Goal: Task Accomplishment & Management: Manage account settings

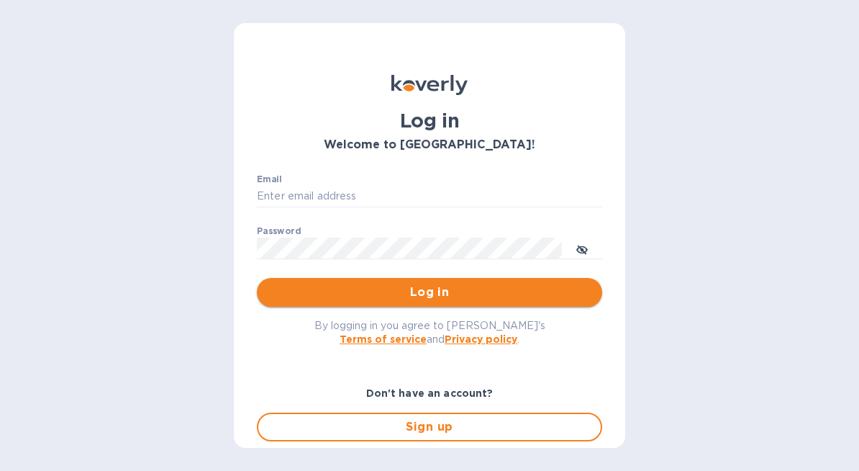
type input "[EMAIL_ADDRESS][DOMAIN_NAME]"
click at [416, 288] on span "Log in" at bounding box center [429, 292] width 322 height 17
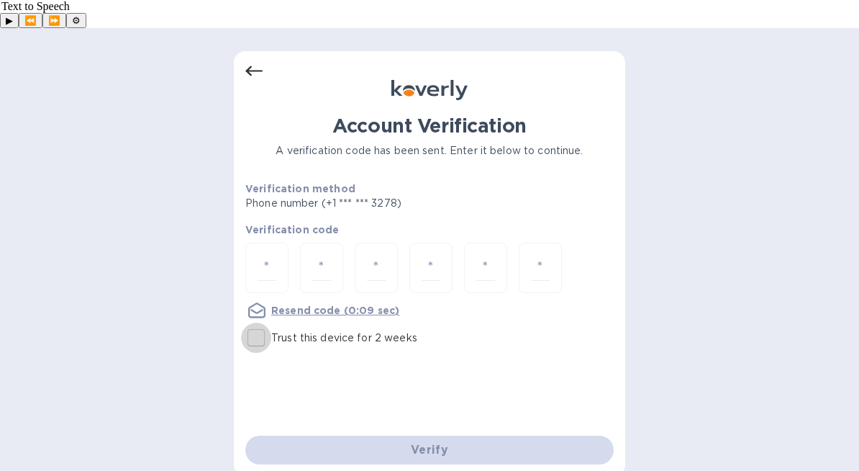
click at [258, 322] on input "Trust this device for 2 weeks" at bounding box center [256, 337] width 30 height 30
checkbox input "true"
click at [284, 246] on div at bounding box center [266, 268] width 43 height 51
paste input "2"
type input "2"
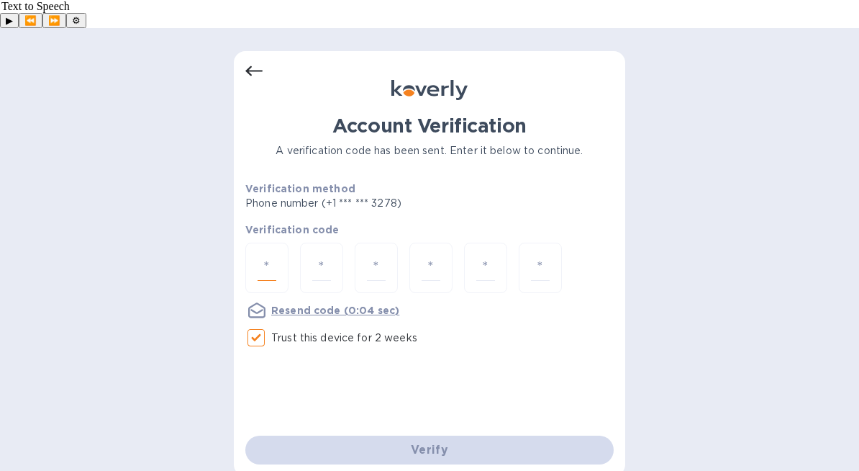
type input "0"
type input "3"
type input "1"
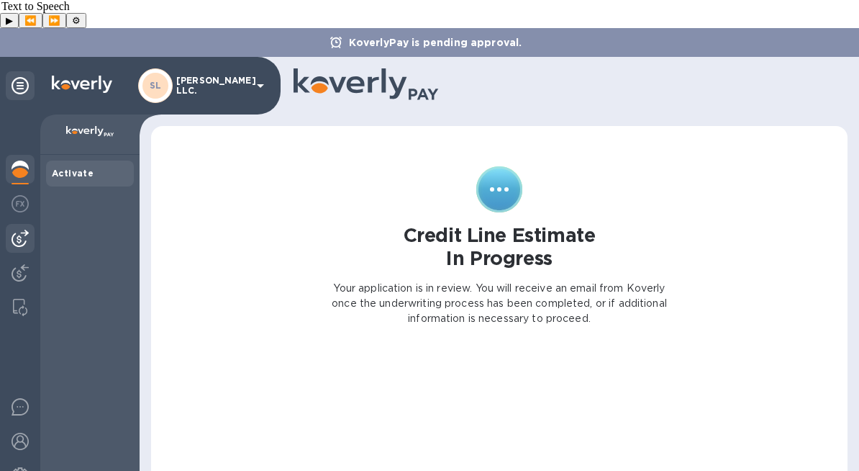
click at [25, 224] on div at bounding box center [20, 238] width 29 height 29
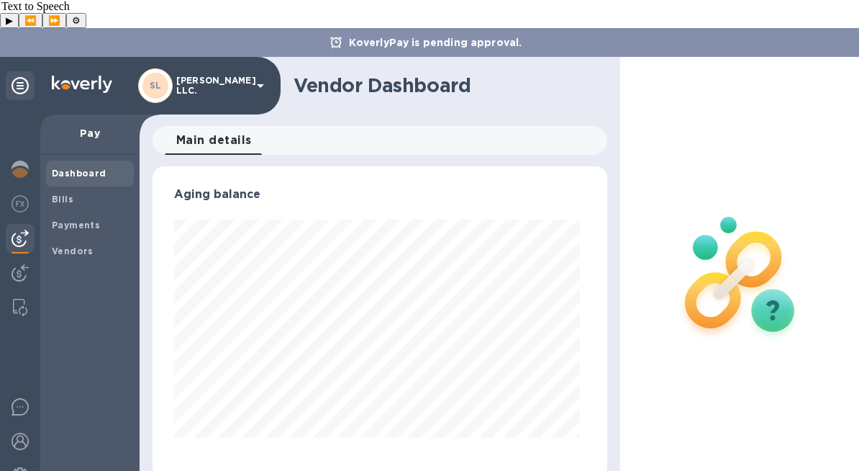
scroll to position [311, 449]
click at [26, 195] on img at bounding box center [20, 203] width 17 height 17
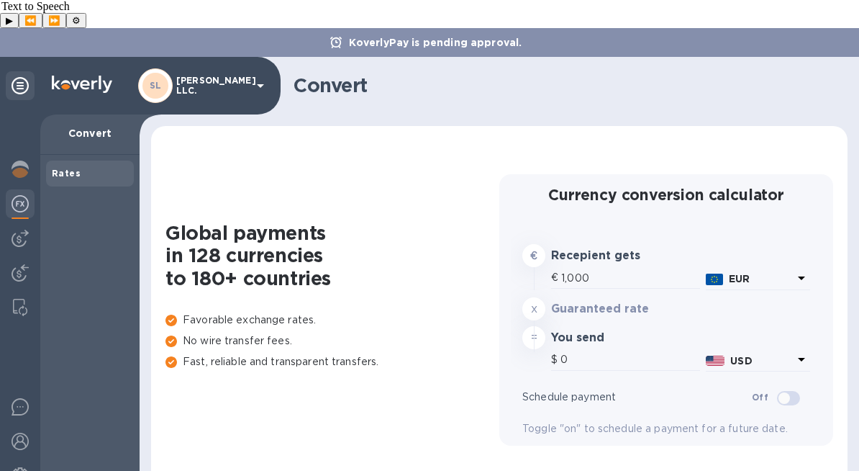
type input "1,181.96"
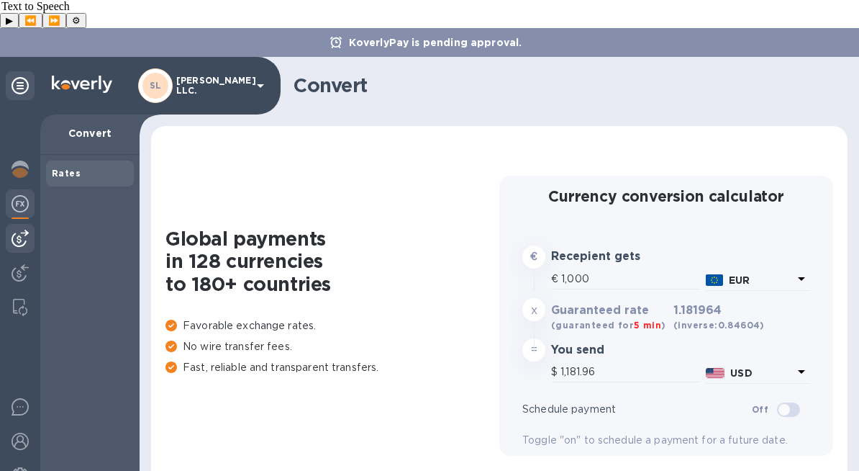
click at [25, 230] on img at bounding box center [20, 238] width 17 height 17
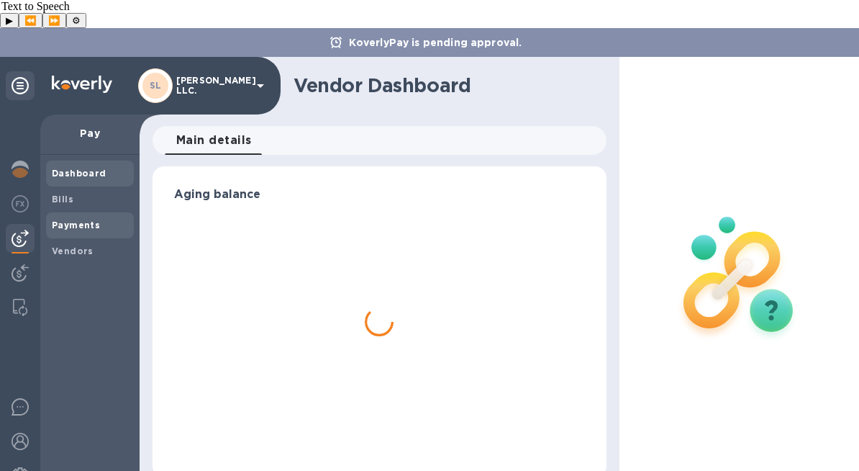
click at [76, 218] on span "Payments" at bounding box center [76, 225] width 48 height 14
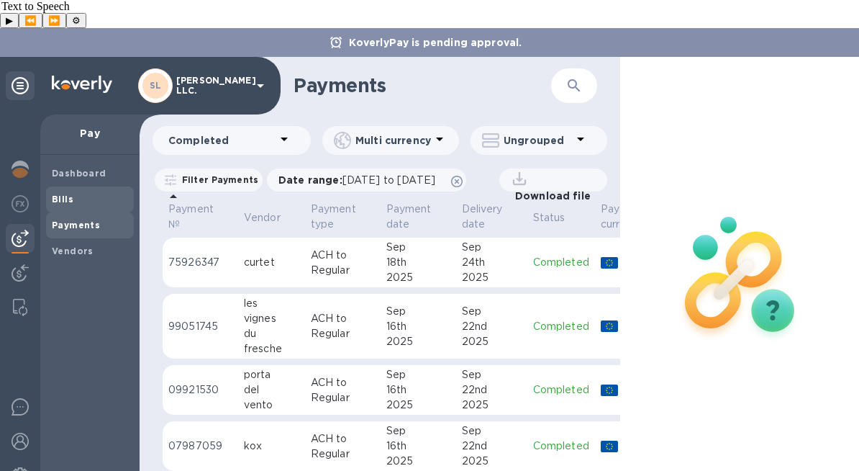
click at [98, 192] on span "Bills" at bounding box center [90, 199] width 76 height 14
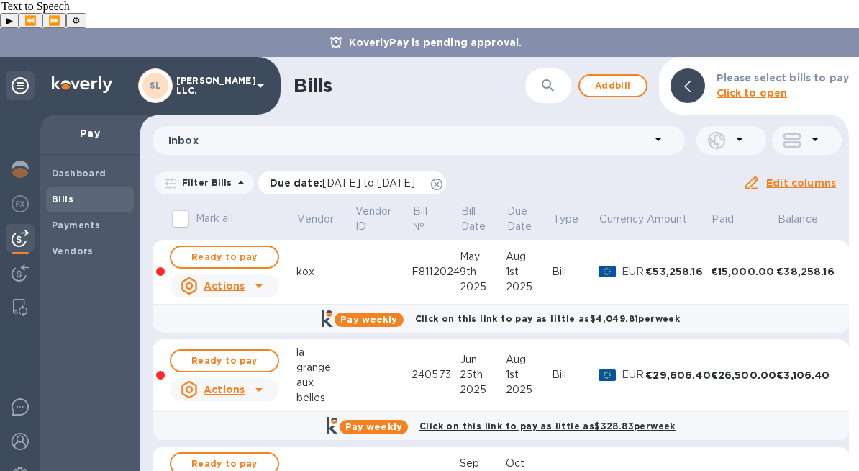
click at [447, 171] on div "Due date : [DATE] to [DATE]" at bounding box center [352, 182] width 189 height 23
click at [443, 178] on icon at bounding box center [437, 184] width 12 height 12
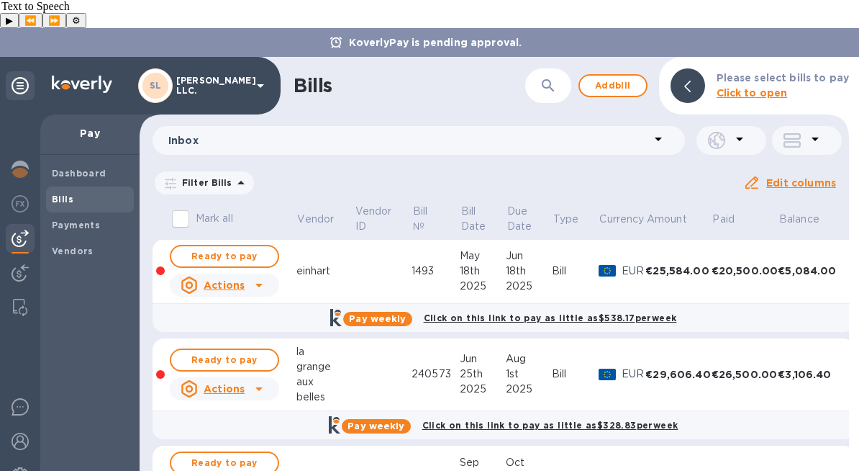
scroll to position [221, 0]
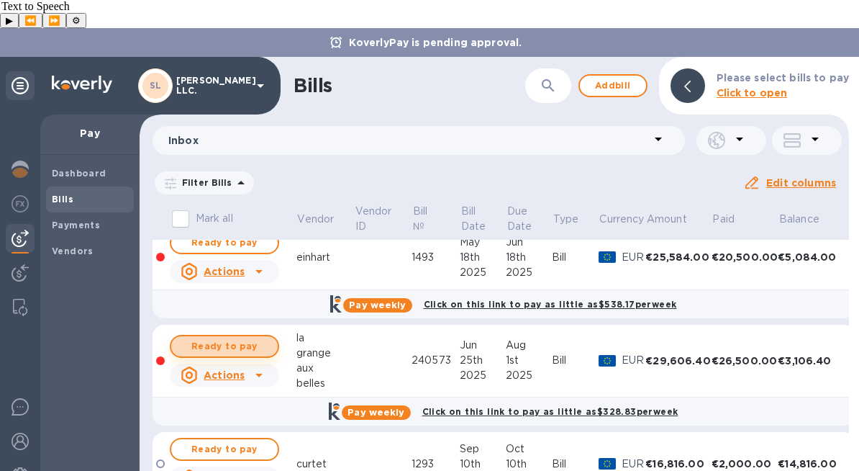
click at [263, 337] on span "Ready to pay" at bounding box center [224, 345] width 83 height 17
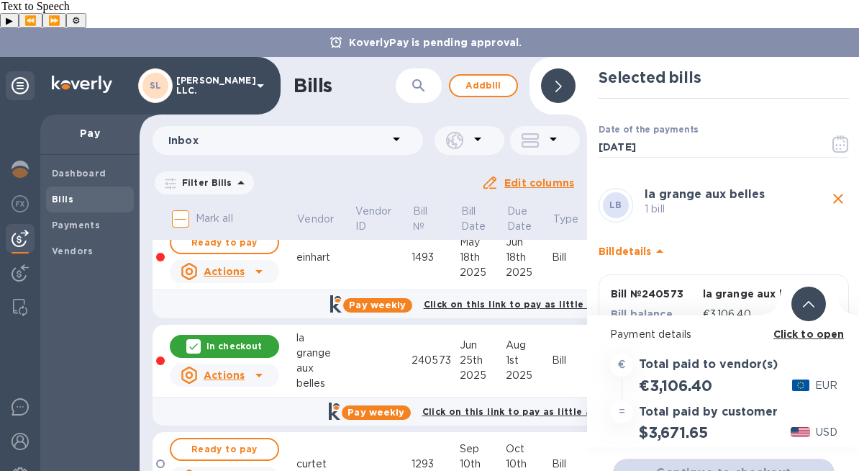
scroll to position [78, 0]
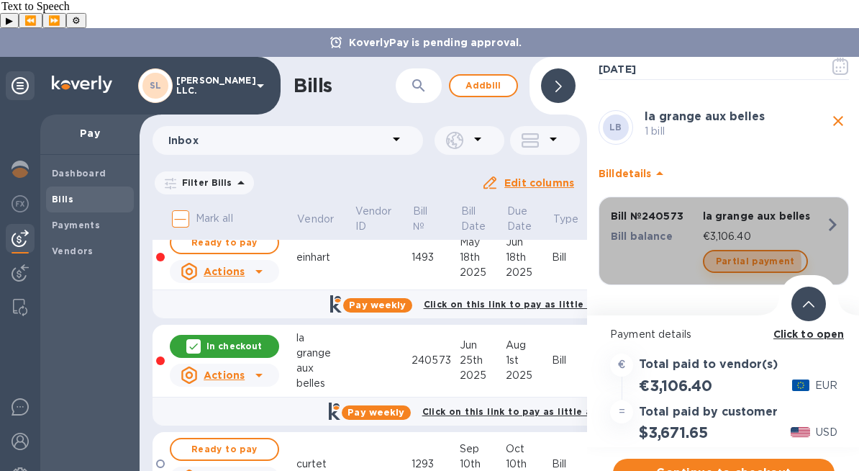
click at [743, 253] on span "Partial payment" at bounding box center [755, 261] width 79 height 17
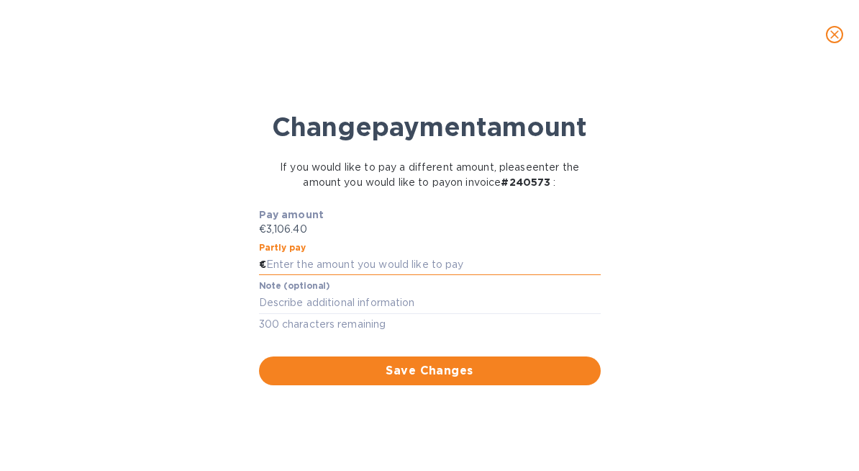
click at [435, 276] on input "text" at bounding box center [433, 265] width 335 height 22
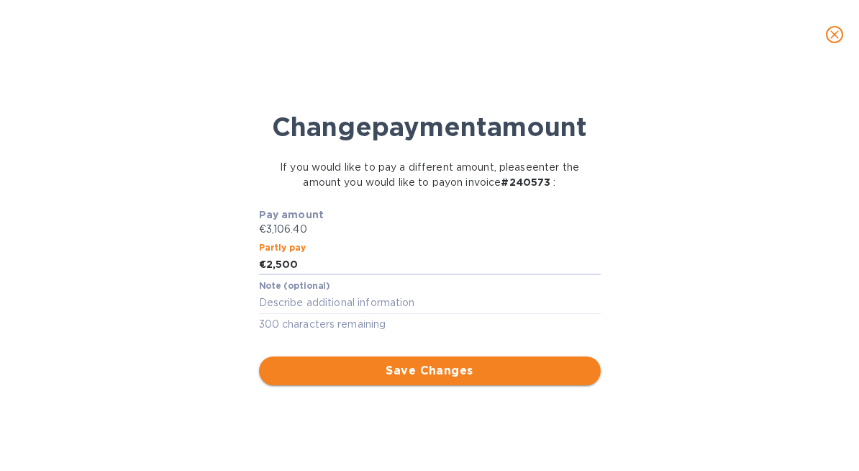
type input "2,500"
click at [447, 385] on button "Save Changes" at bounding box center [430, 370] width 342 height 29
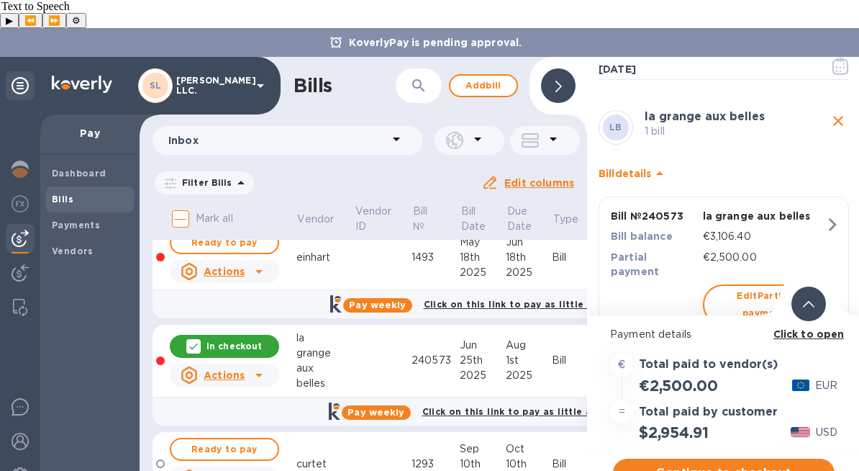
scroll to position [116, 0]
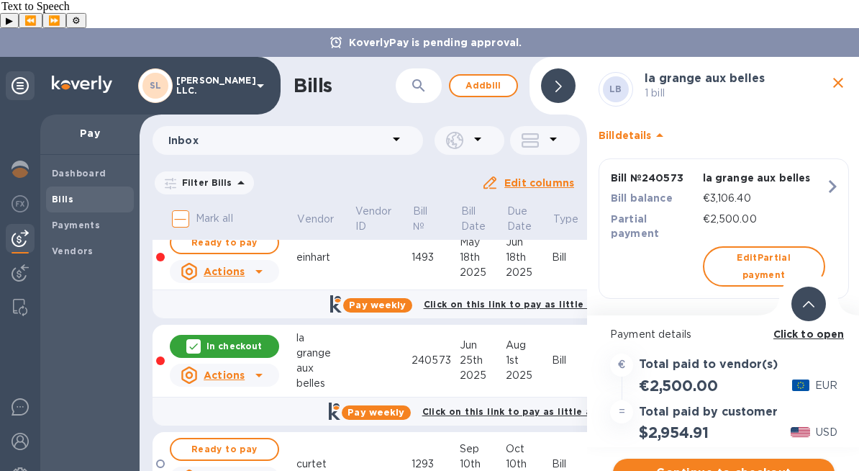
click at [761, 464] on span "Continue to checkout" at bounding box center [724, 472] width 199 height 17
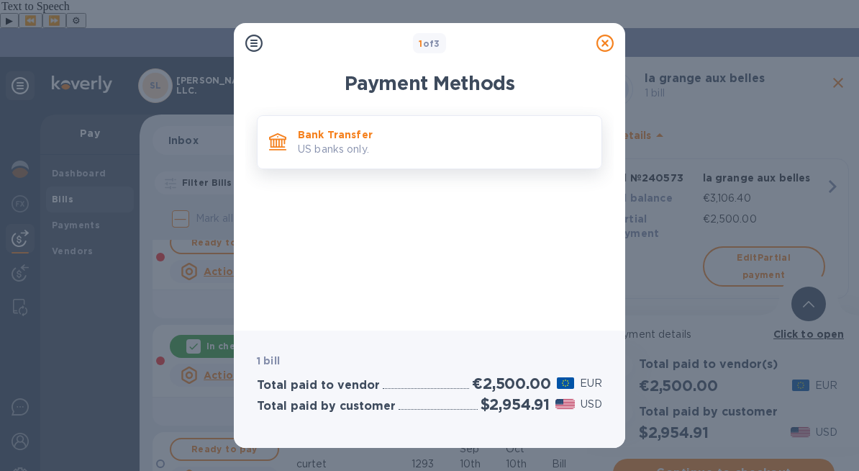
click at [542, 163] on div "Bank Transfer US banks only." at bounding box center [429, 142] width 345 height 54
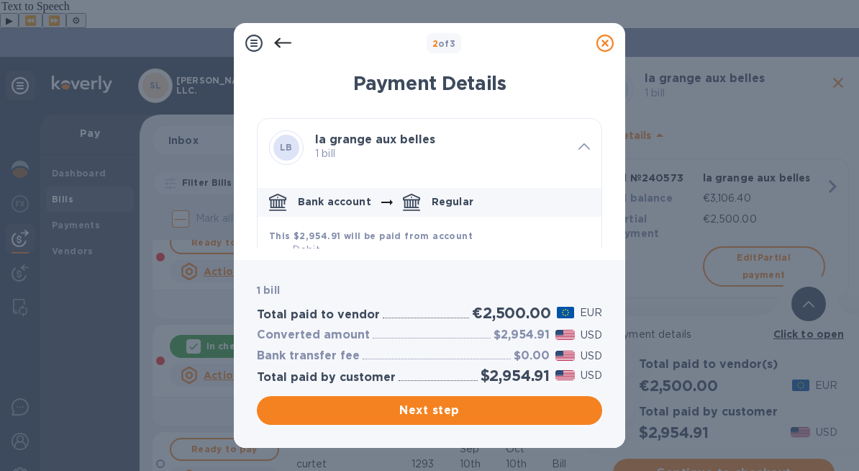
scroll to position [221, 0]
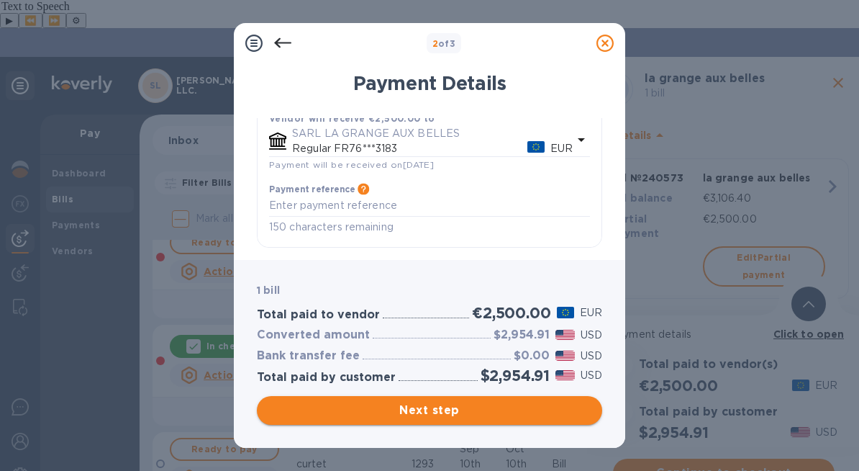
click at [427, 407] on span "Next step" at bounding box center [429, 410] width 322 height 17
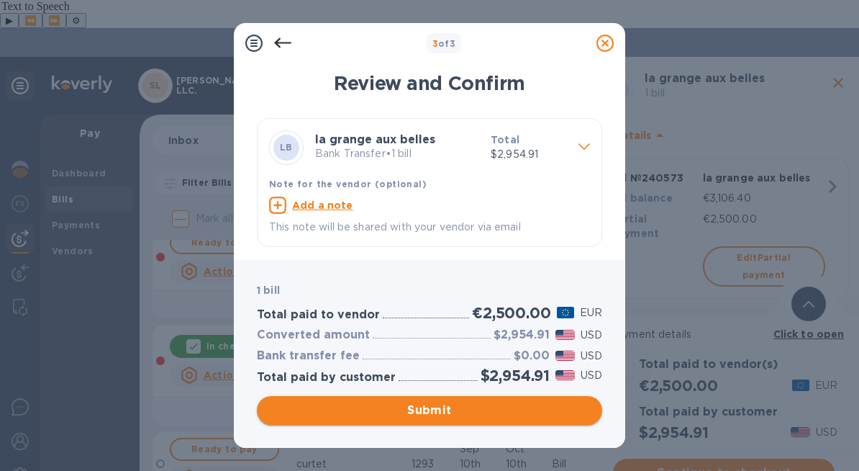
click at [507, 407] on span "Submit" at bounding box center [429, 410] width 322 height 17
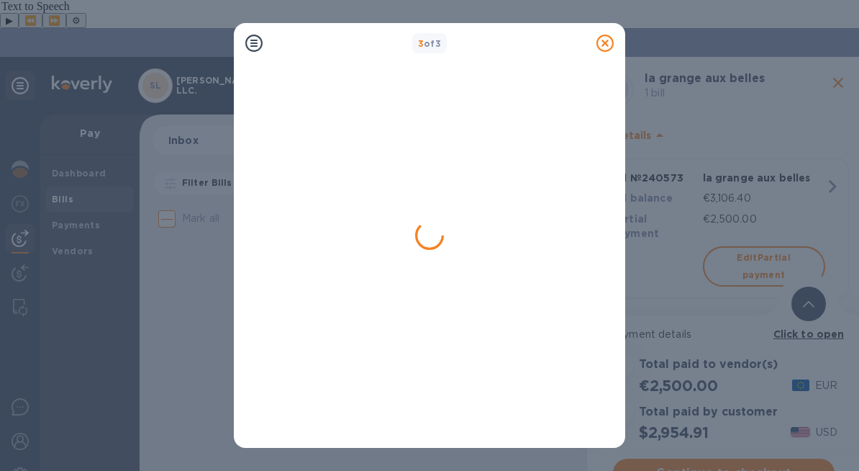
scroll to position [0, 0]
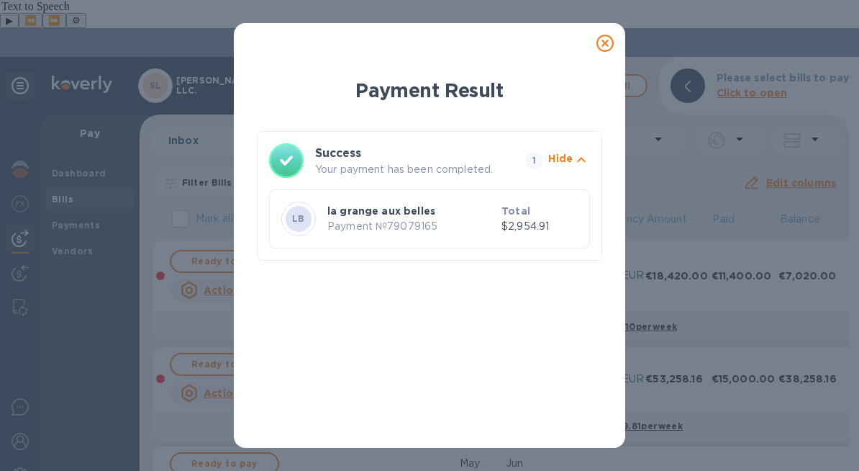
click at [601, 42] on icon at bounding box center [605, 43] width 17 height 17
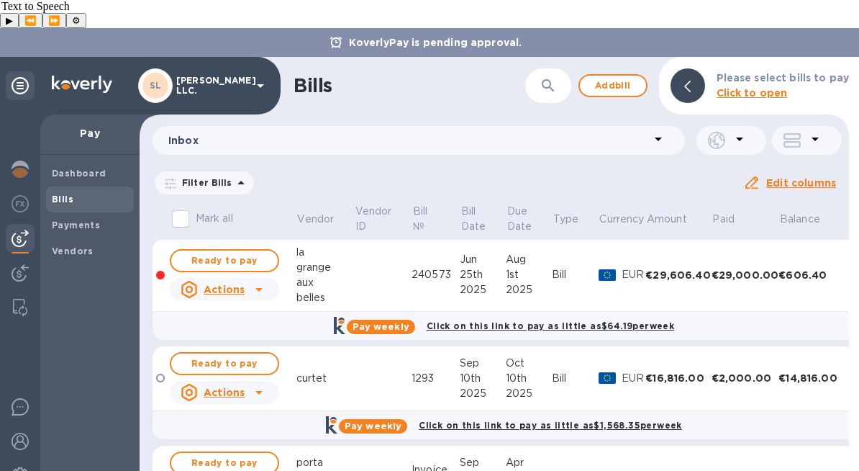
scroll to position [376, 0]
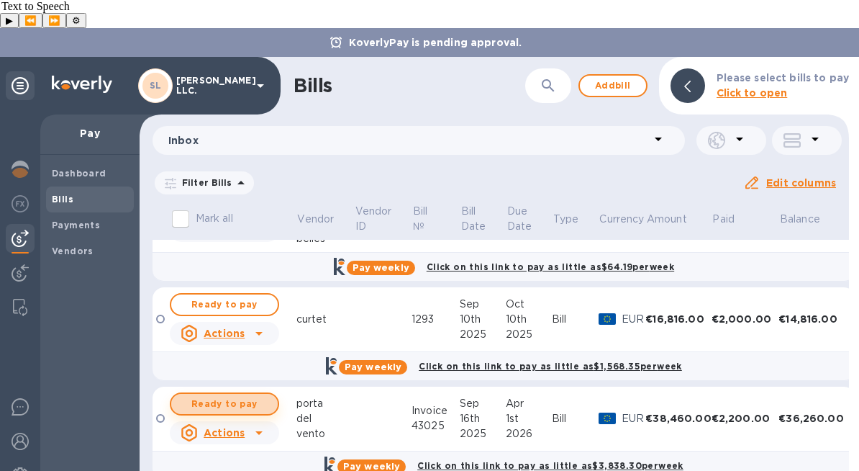
click at [275, 392] on button "Ready to pay" at bounding box center [224, 403] width 109 height 23
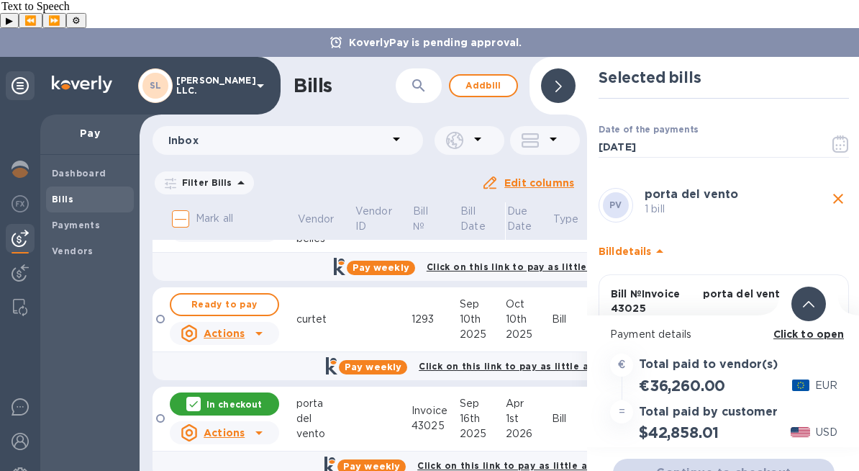
scroll to position [92, 0]
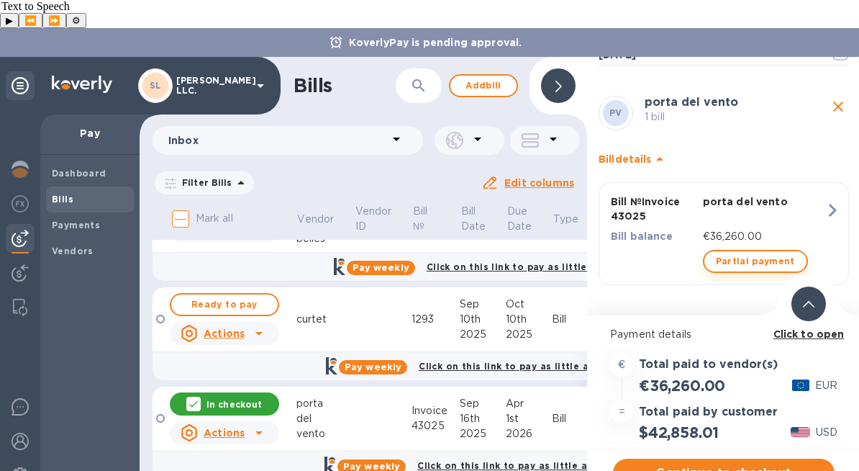
click at [735, 253] on span "Partial payment" at bounding box center [755, 261] width 79 height 17
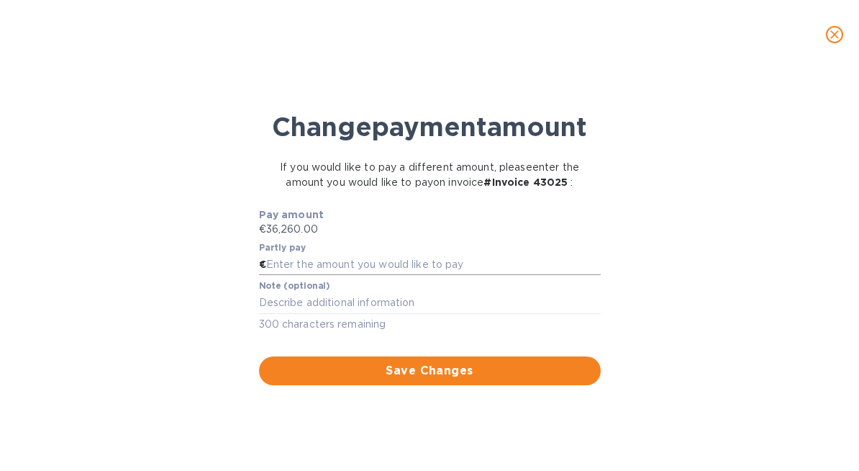
click at [353, 276] on input "text" at bounding box center [433, 265] width 335 height 22
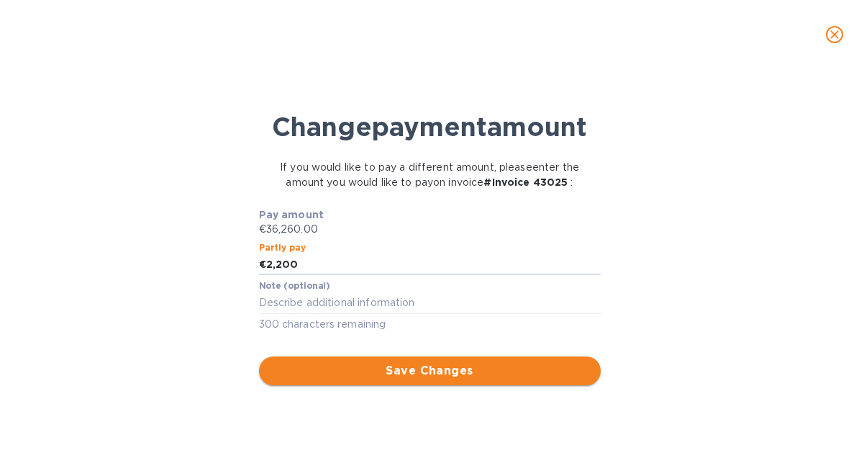
type input "2,200"
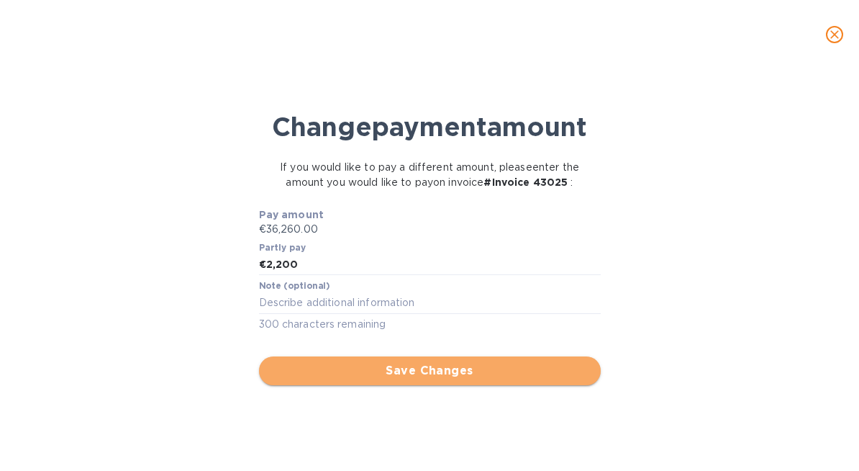
click at [371, 379] on span "Save Changes" at bounding box center [430, 370] width 319 height 17
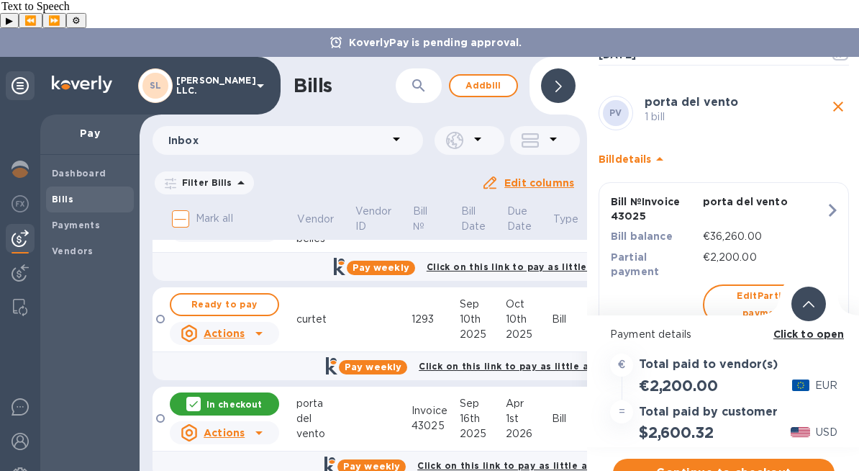
scroll to position [130, 0]
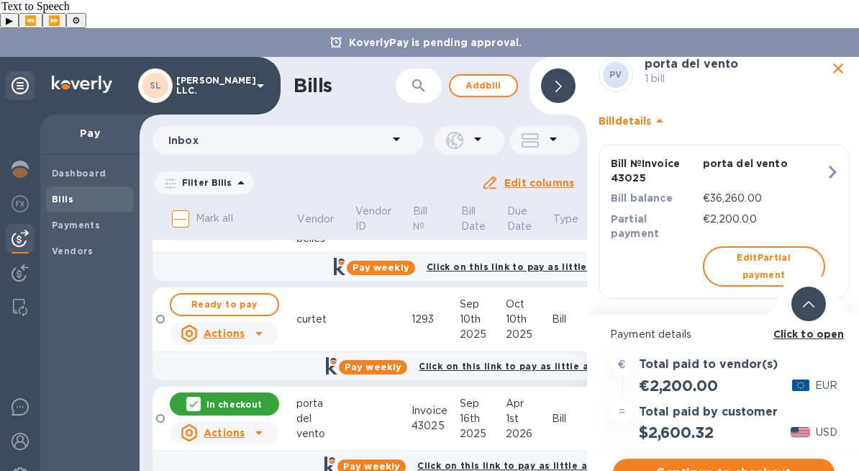
click at [720, 464] on span "Continue to checkout" at bounding box center [724, 472] width 199 height 17
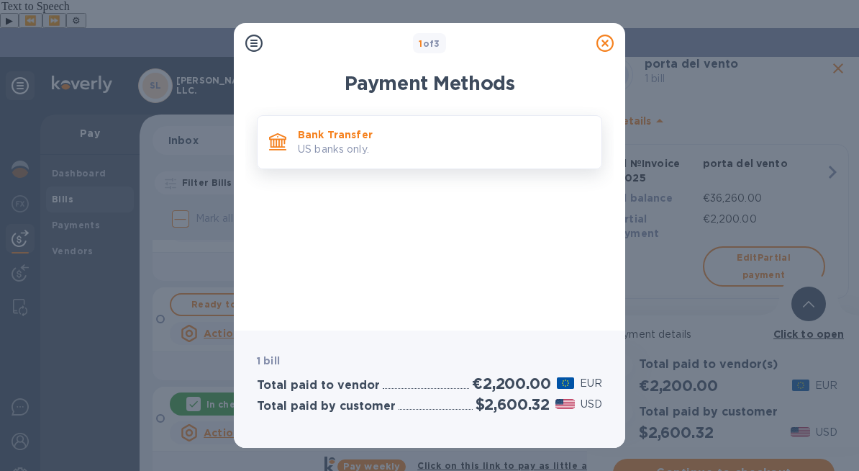
click at [486, 153] on p "US banks only." at bounding box center [444, 149] width 292 height 15
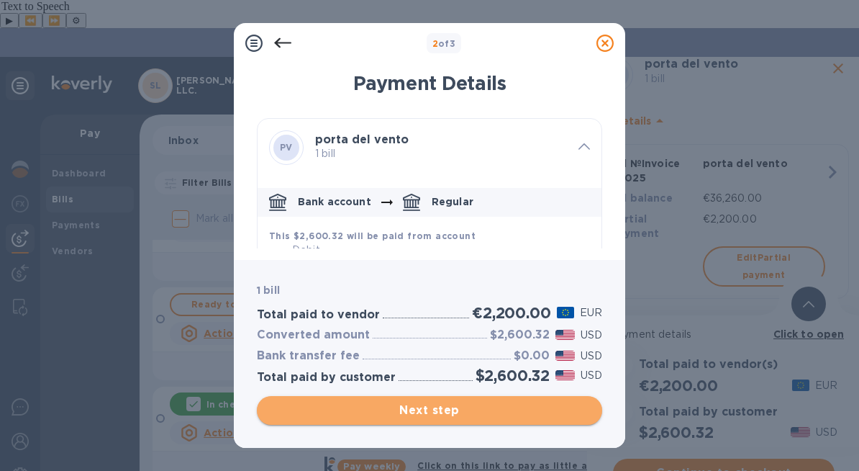
click at [473, 402] on span "Next step" at bounding box center [429, 410] width 322 height 17
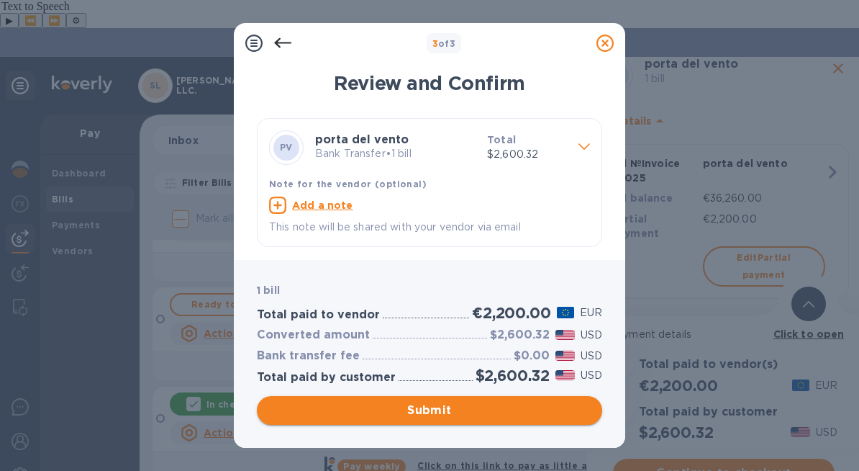
click at [473, 402] on span "Submit" at bounding box center [429, 410] width 322 height 17
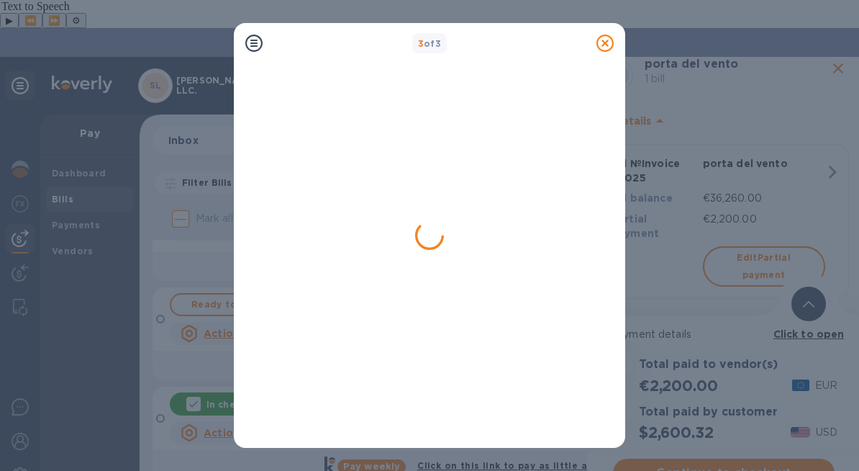
scroll to position [0, 0]
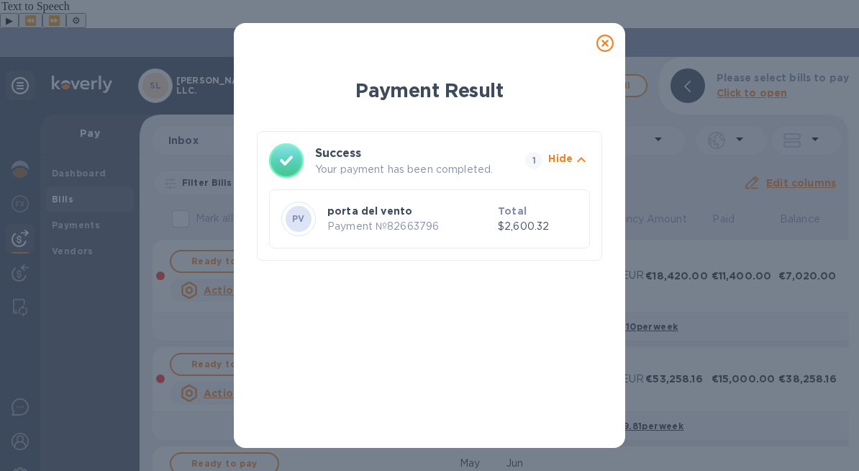
click at [601, 46] on icon at bounding box center [605, 43] width 17 height 17
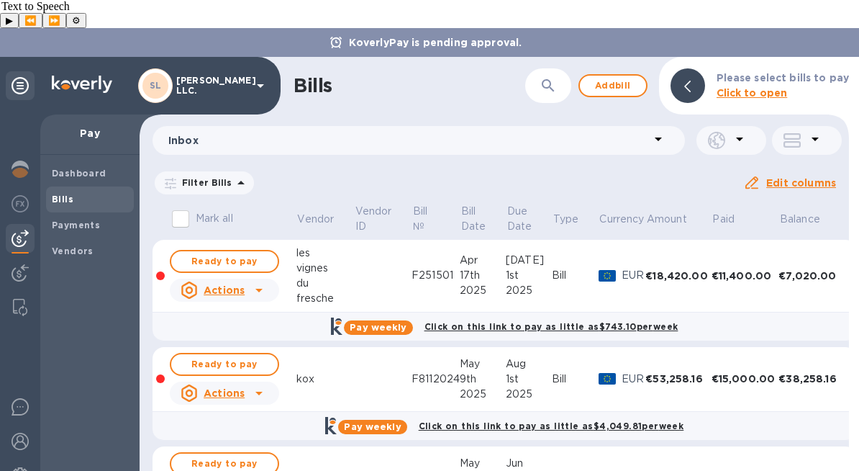
scroll to position [94, 0]
